Goal: Transaction & Acquisition: Purchase product/service

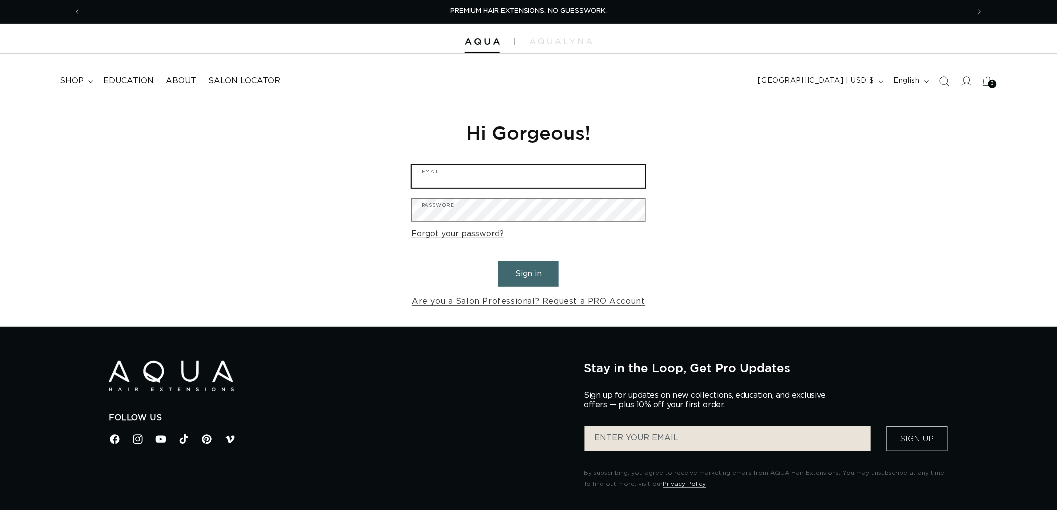
type input "graphics@pabeauty.com"
click at [534, 281] on button "Sign in" at bounding box center [528, 273] width 61 height 25
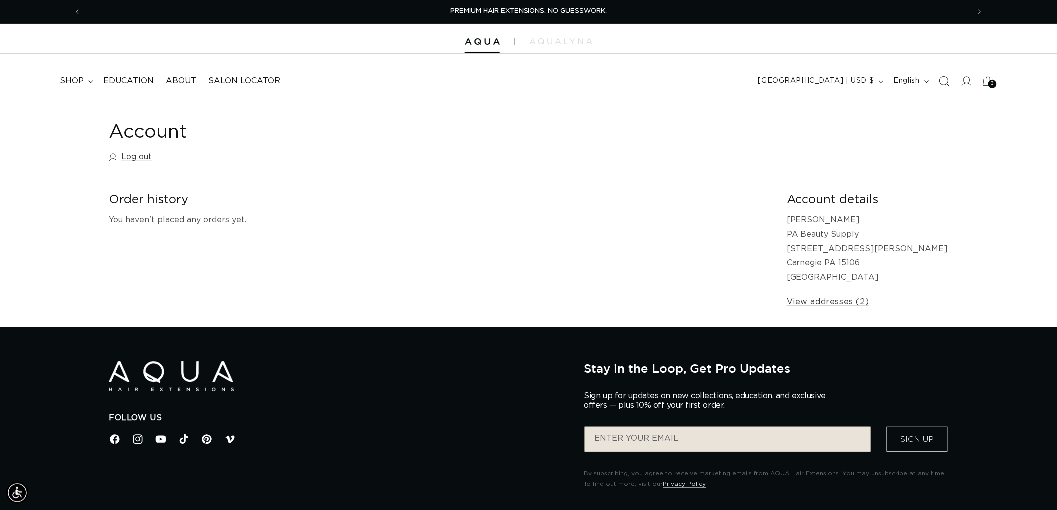
click at [954, 83] on span "Search" at bounding box center [944, 81] width 22 height 22
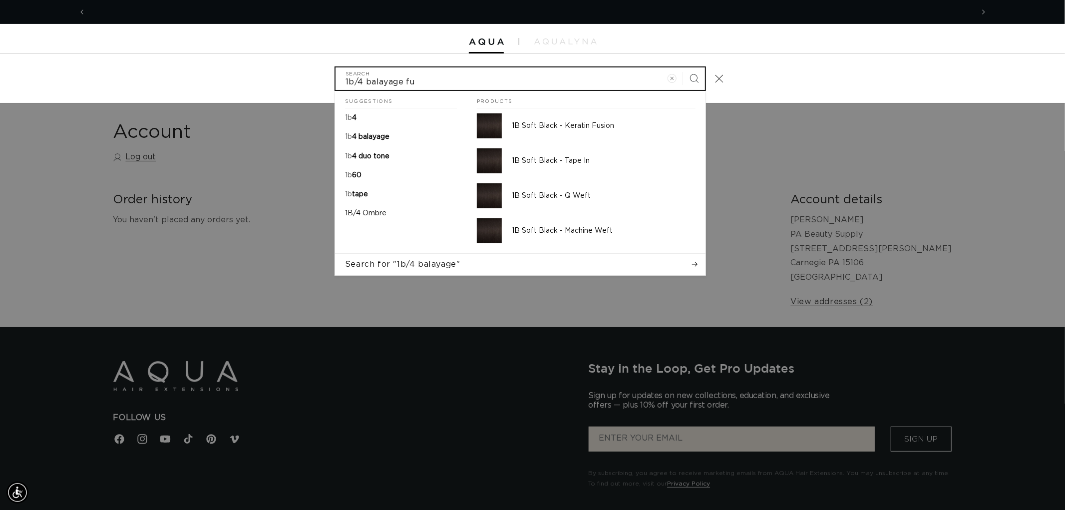
scroll to position [0, 887]
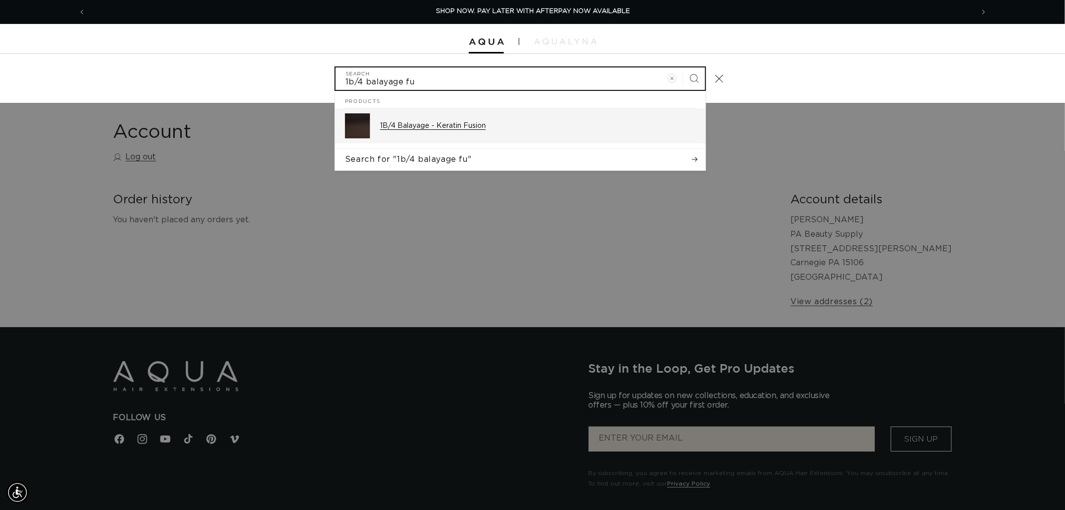
type input "1b/4 balayage fu"
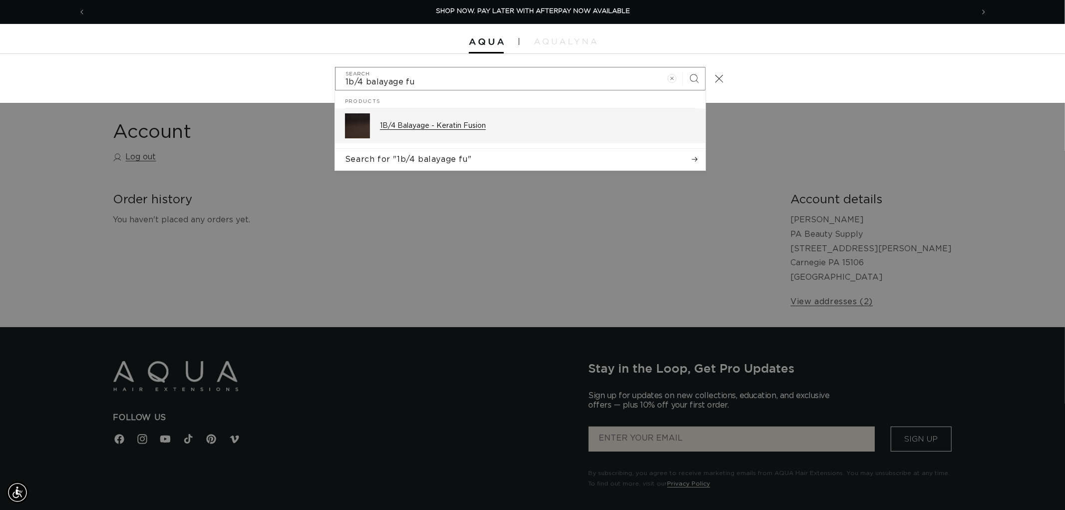
click at [423, 118] on div "1B/4 Balayage - Keratin Fusion" at bounding box center [538, 125] width 316 height 25
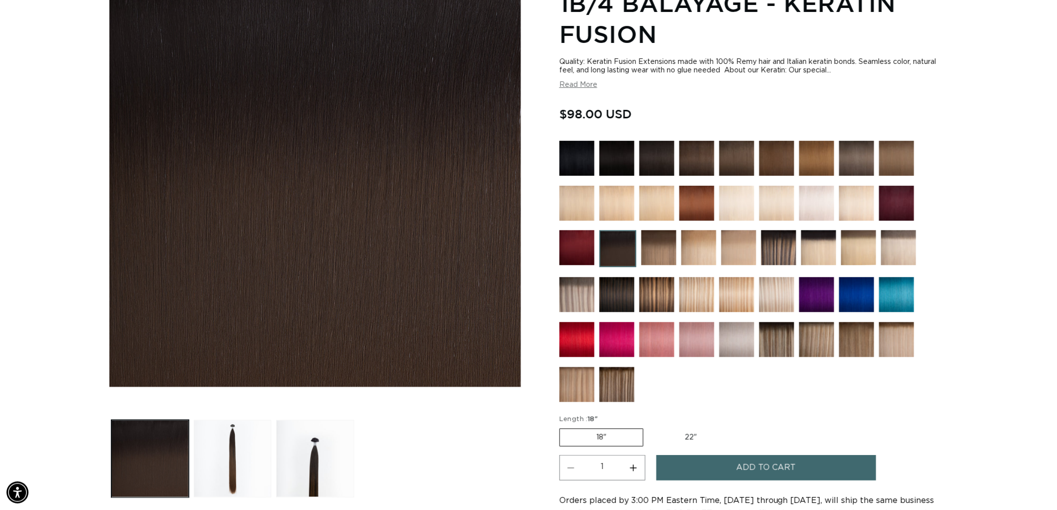
scroll to position [0, 1775]
click at [658, 289] on img at bounding box center [656, 294] width 35 height 35
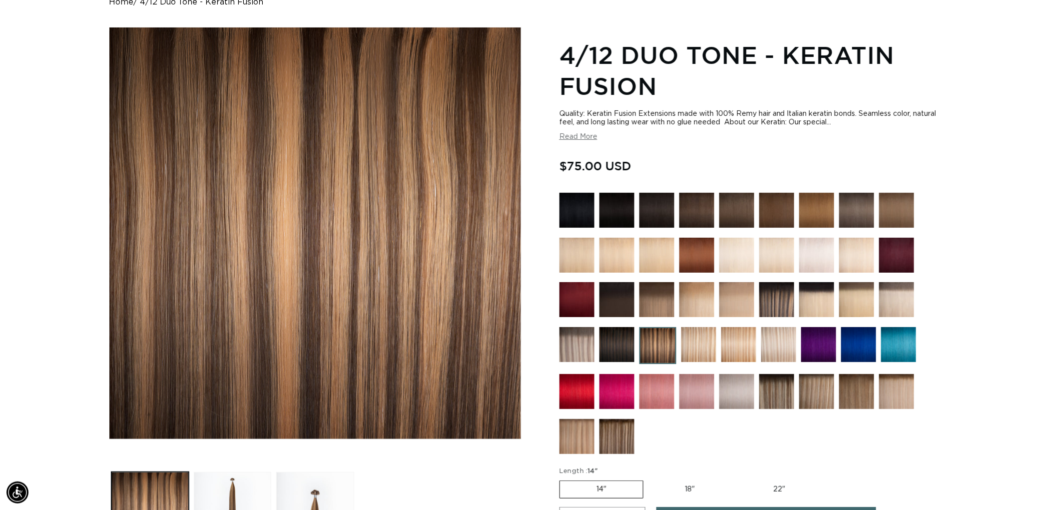
scroll to position [0, 887]
click at [773, 305] on img at bounding box center [776, 299] width 35 height 35
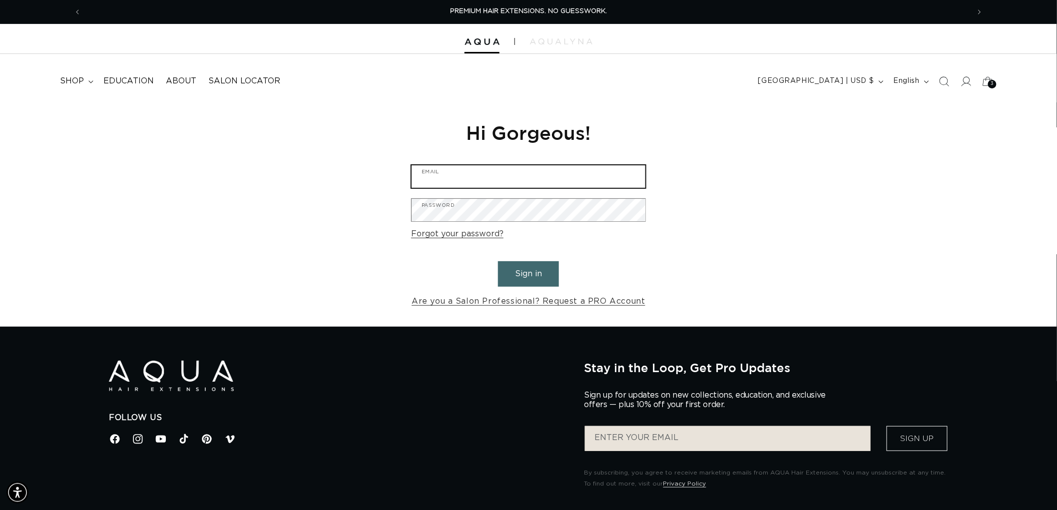
type input "graphics@pabeauty.com"
click at [520, 273] on button "Sign in" at bounding box center [528, 273] width 61 height 25
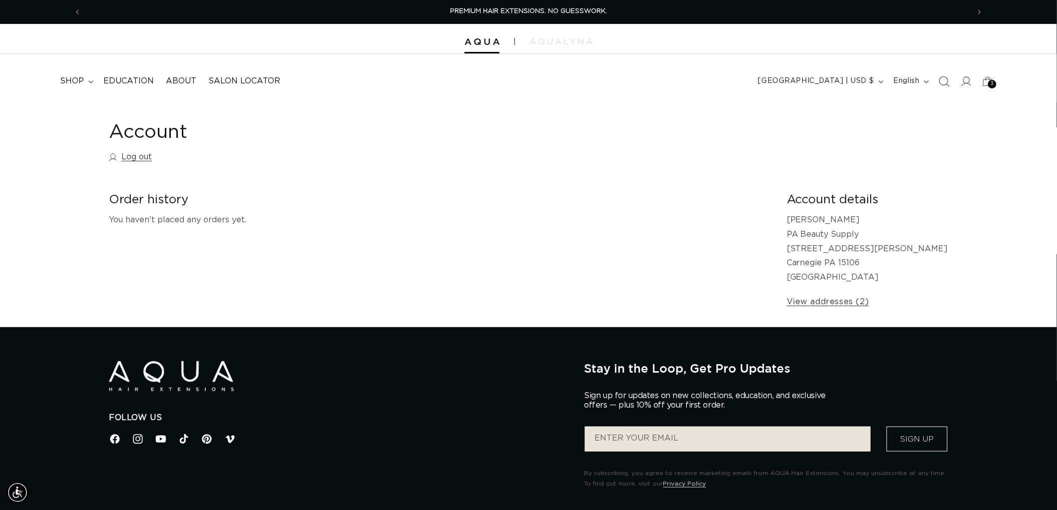
click at [942, 77] on icon "Search" at bounding box center [943, 81] width 10 height 10
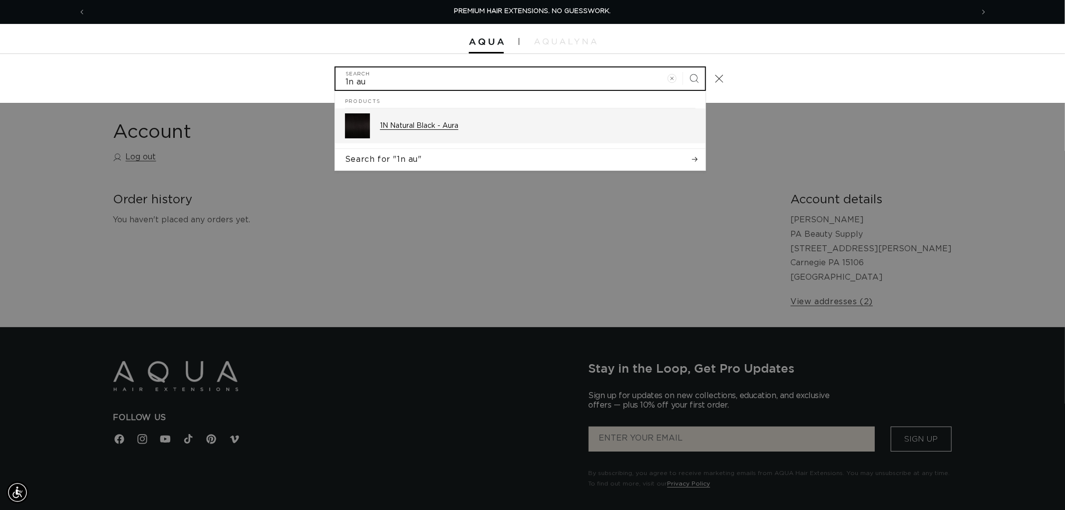
type input "1n au"
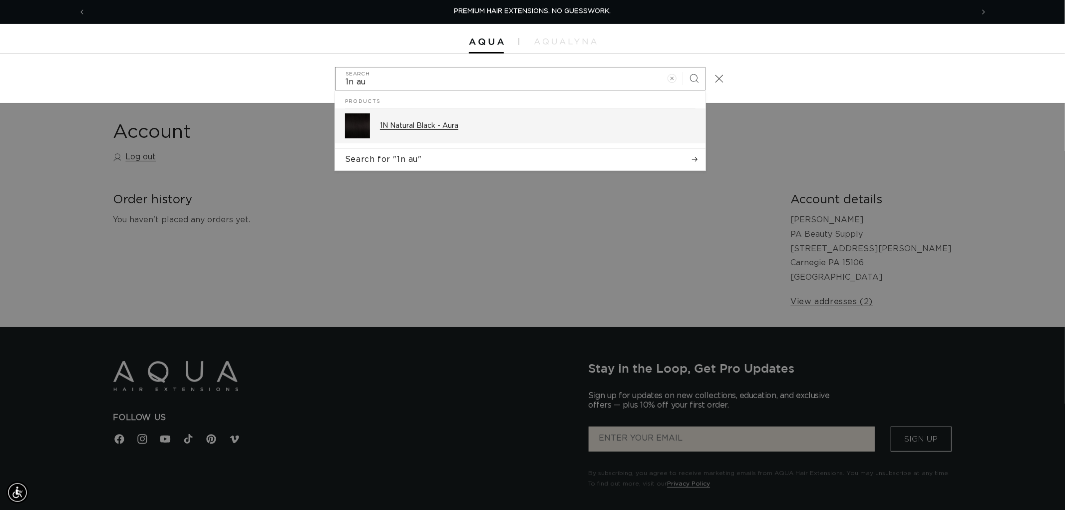
click at [467, 125] on p "1N Natural Black - Aura" at bounding box center [538, 125] width 316 height 9
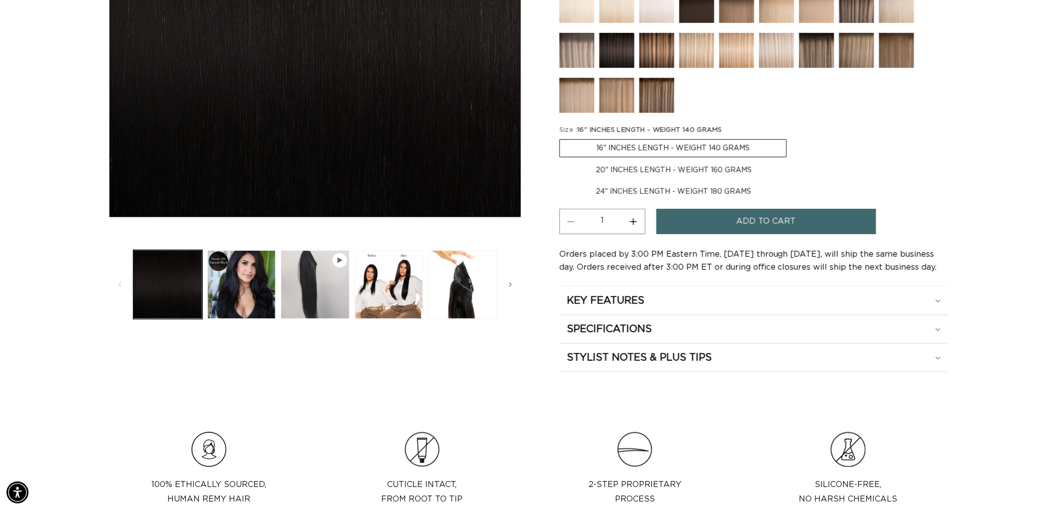
scroll to position [0, 887]
